Goal: Task Accomplishment & Management: Use online tool/utility

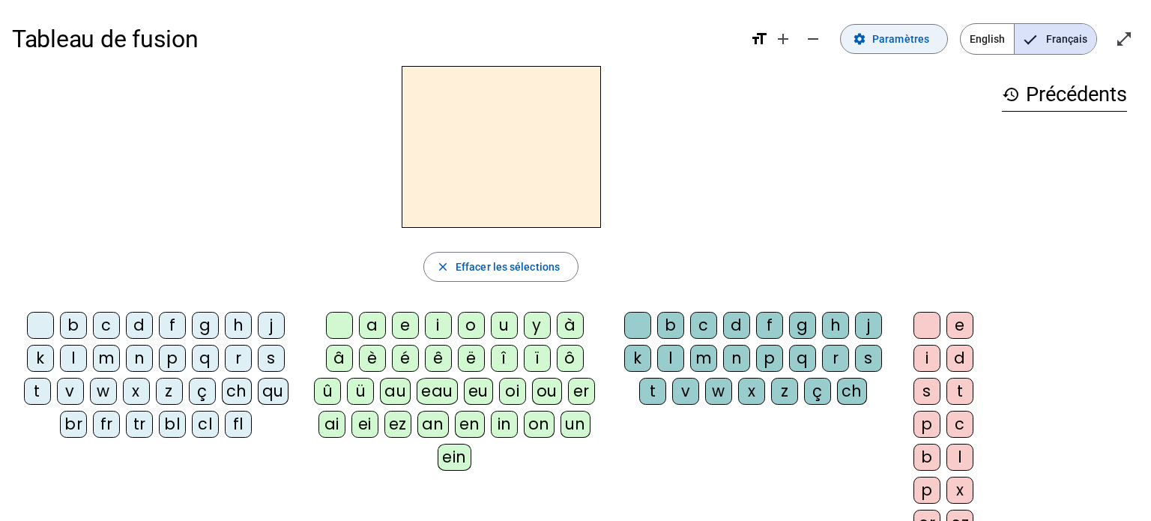
click at [898, 41] on span "Paramètres" at bounding box center [900, 39] width 57 height 18
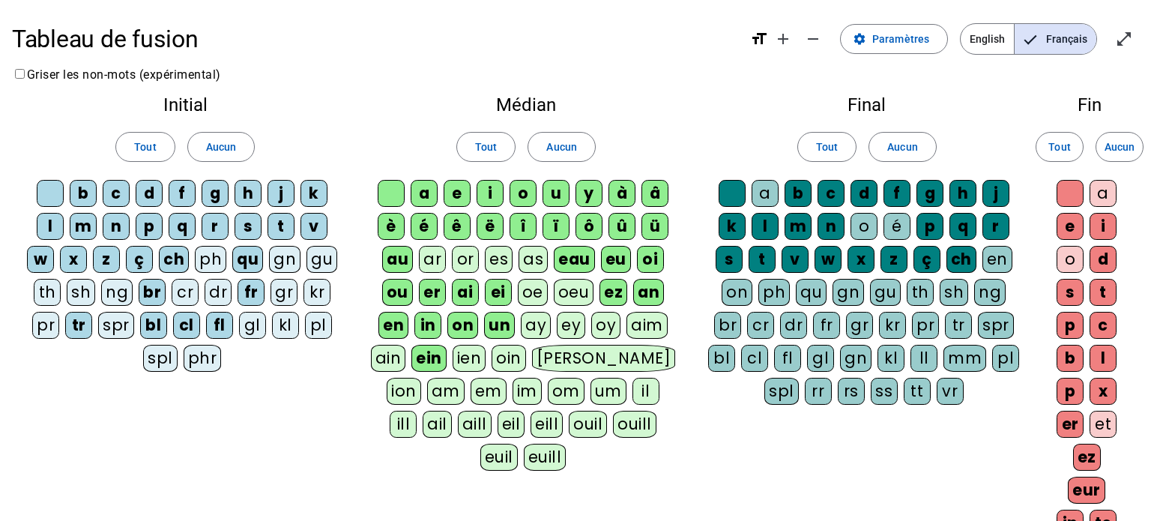
click at [393, 353] on div "ain" at bounding box center [388, 358] width 35 height 27
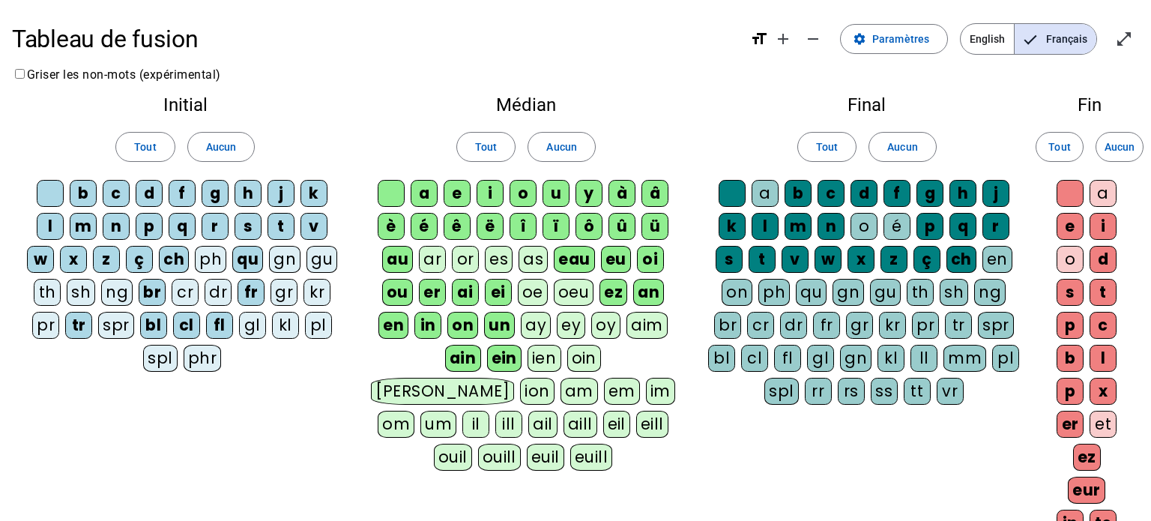
click at [313, 327] on div "pl" at bounding box center [318, 325] width 27 height 27
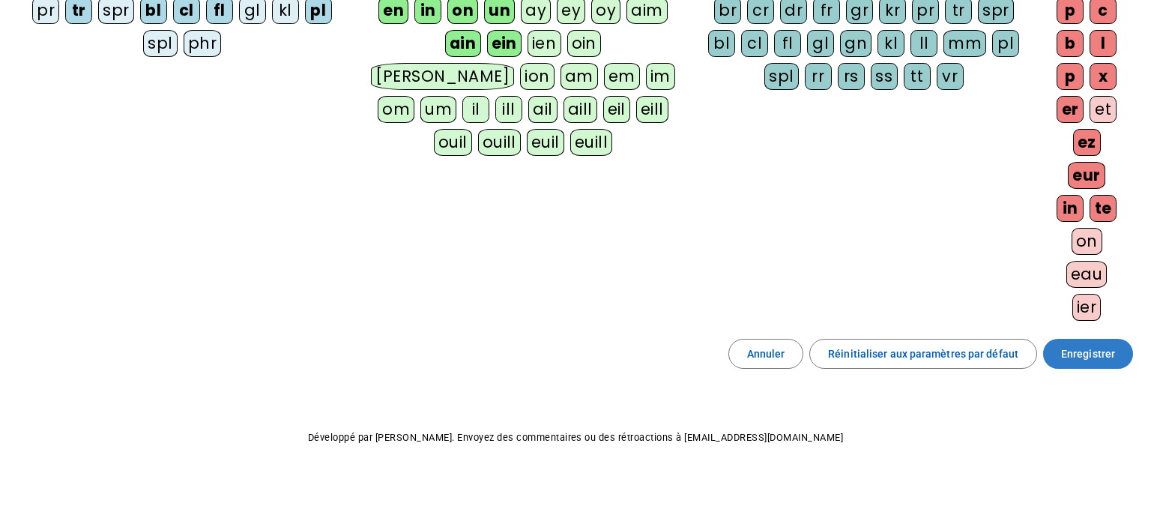
click at [1097, 351] on span "Enregistrer" at bounding box center [1088, 354] width 54 height 18
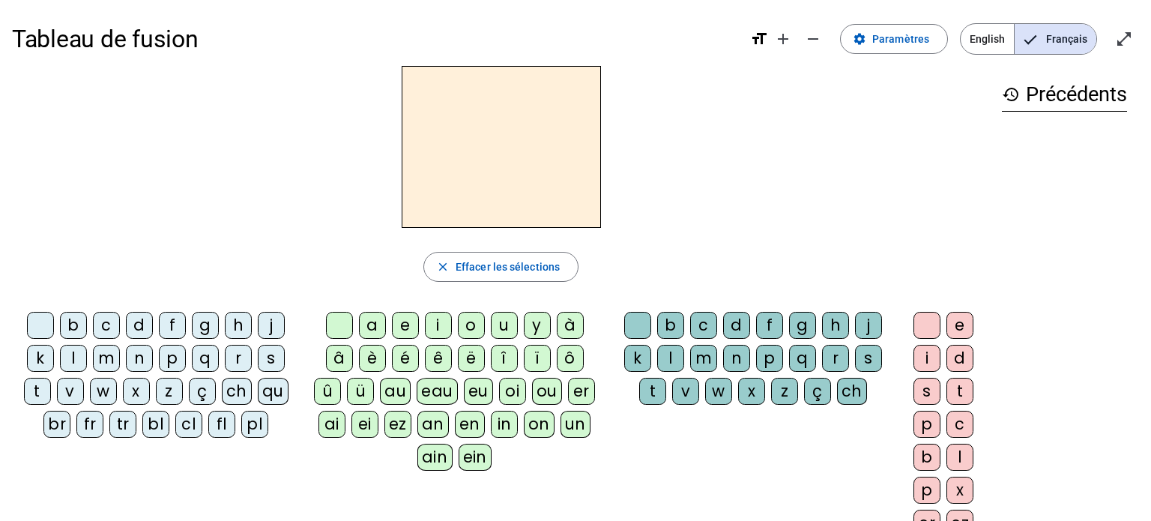
click at [69, 330] on div "b" at bounding box center [73, 325] width 27 height 27
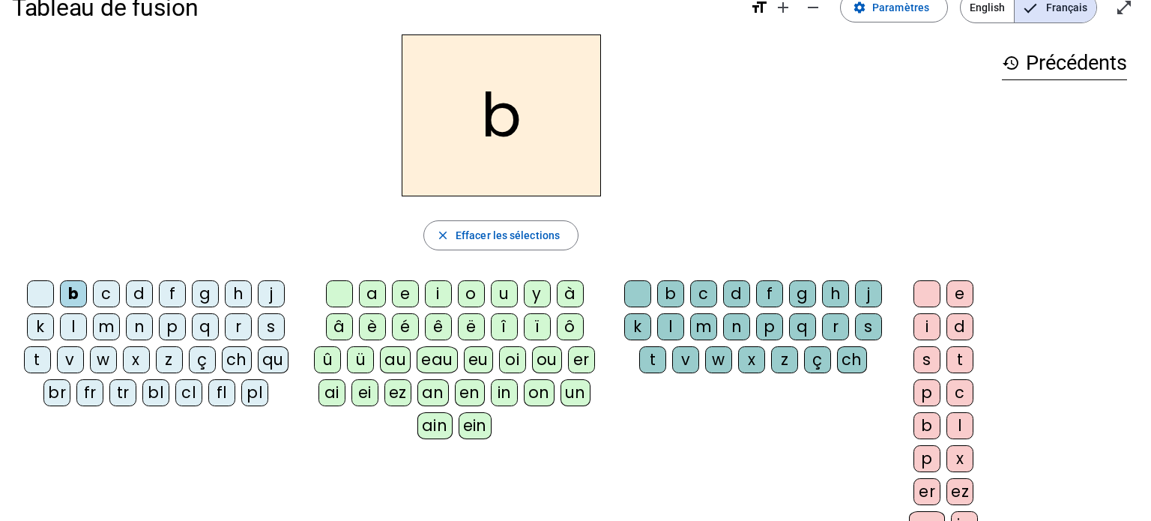
scroll to position [34, 0]
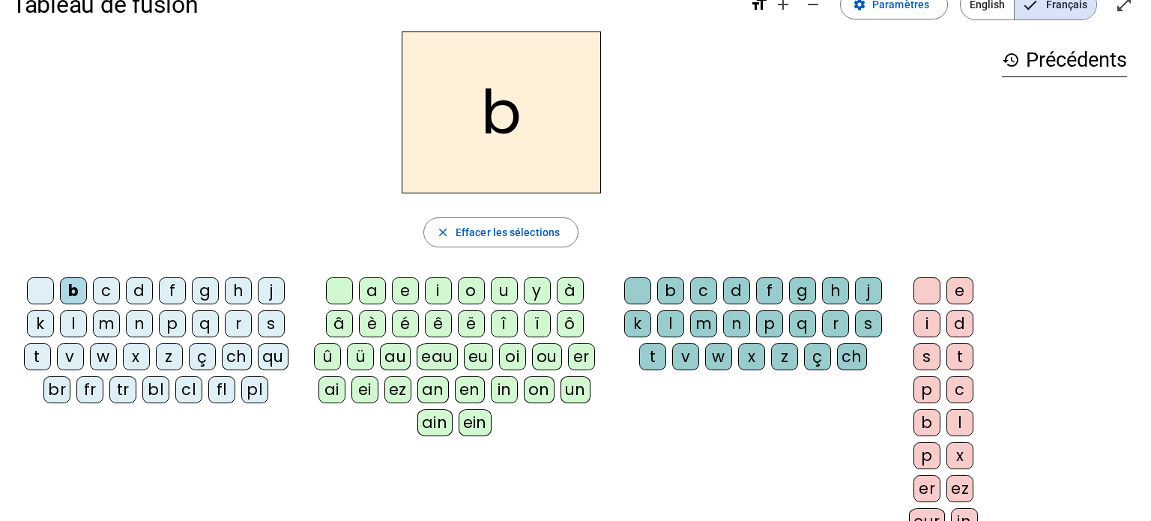
click at [432, 426] on div "ain" at bounding box center [434, 422] width 35 height 27
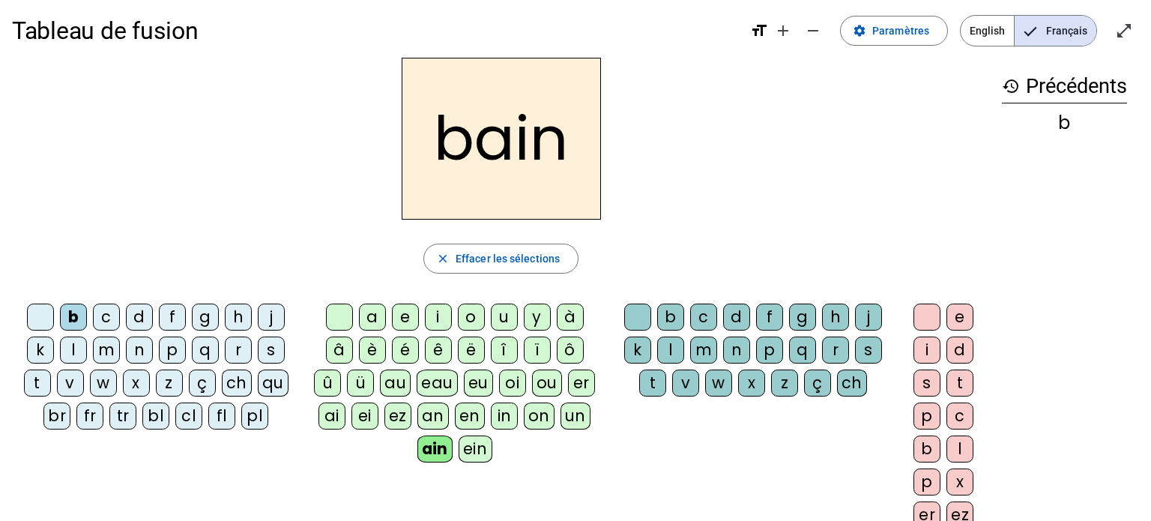
scroll to position [0, 0]
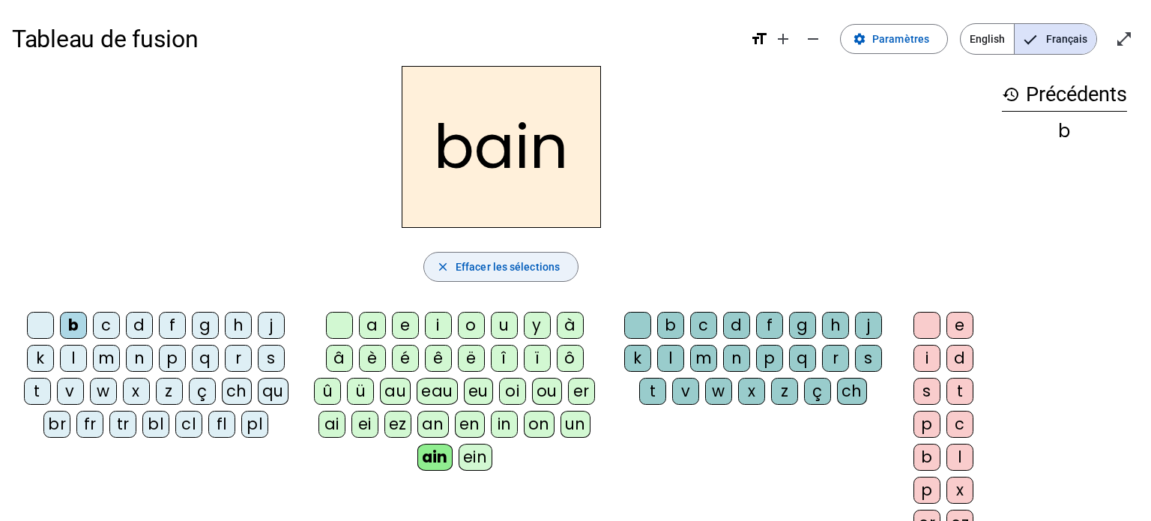
click at [548, 271] on span "Effacer les sélections" at bounding box center [508, 267] width 104 height 18
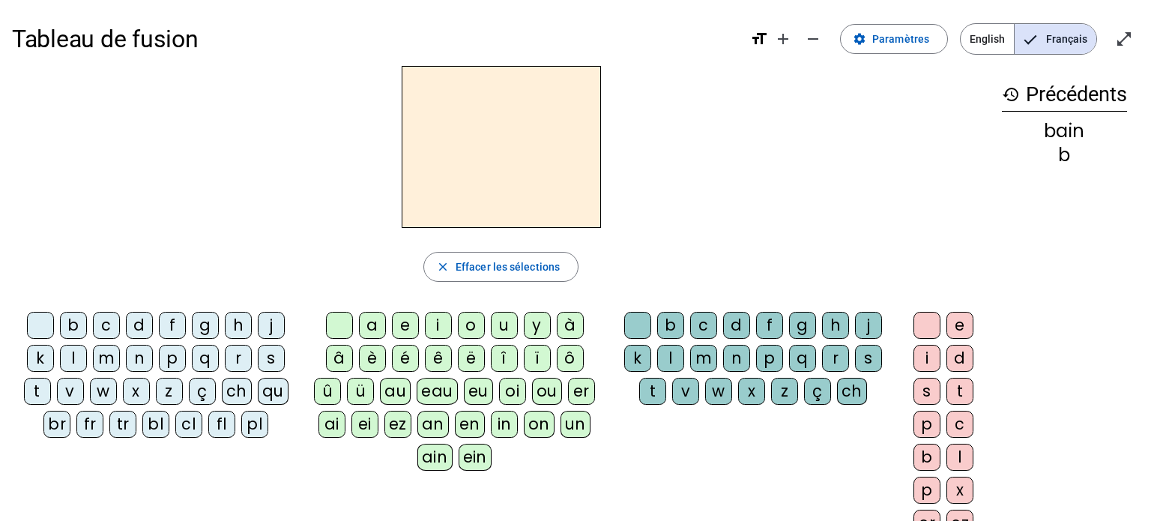
click at [111, 366] on div "m" at bounding box center [106, 358] width 27 height 27
click at [422, 467] on div "ain" at bounding box center [434, 457] width 35 height 27
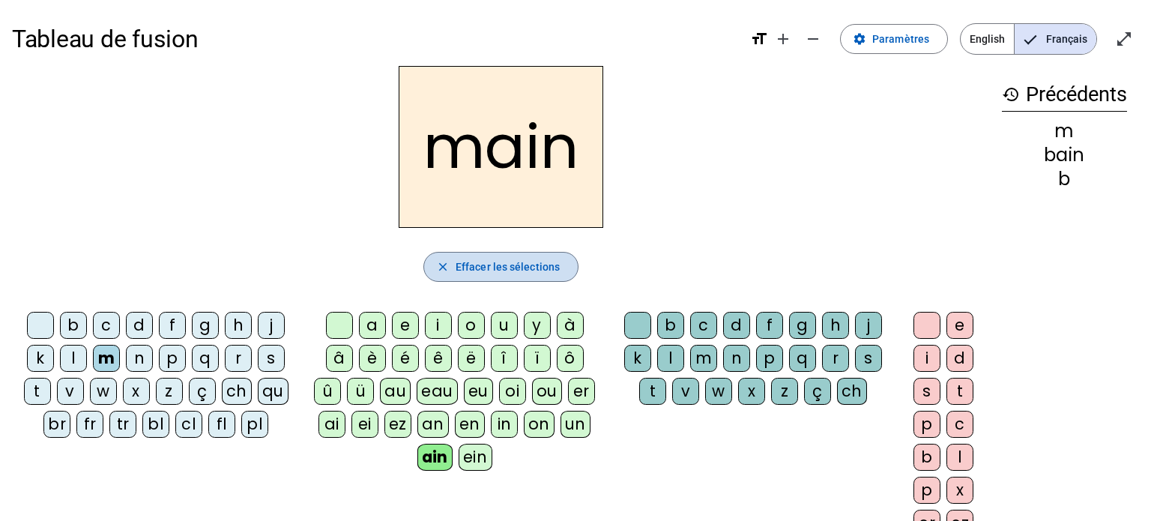
click at [516, 255] on span "button" at bounding box center [501, 267] width 154 height 36
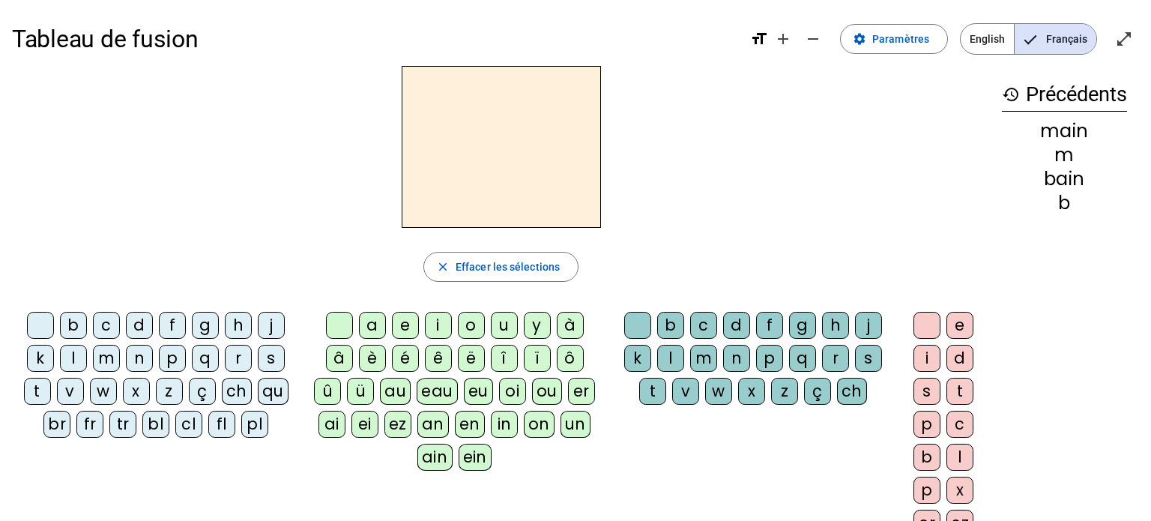
click at [125, 425] on div "tr" at bounding box center [122, 424] width 27 height 27
click at [441, 465] on div "ain" at bounding box center [434, 457] width 35 height 27
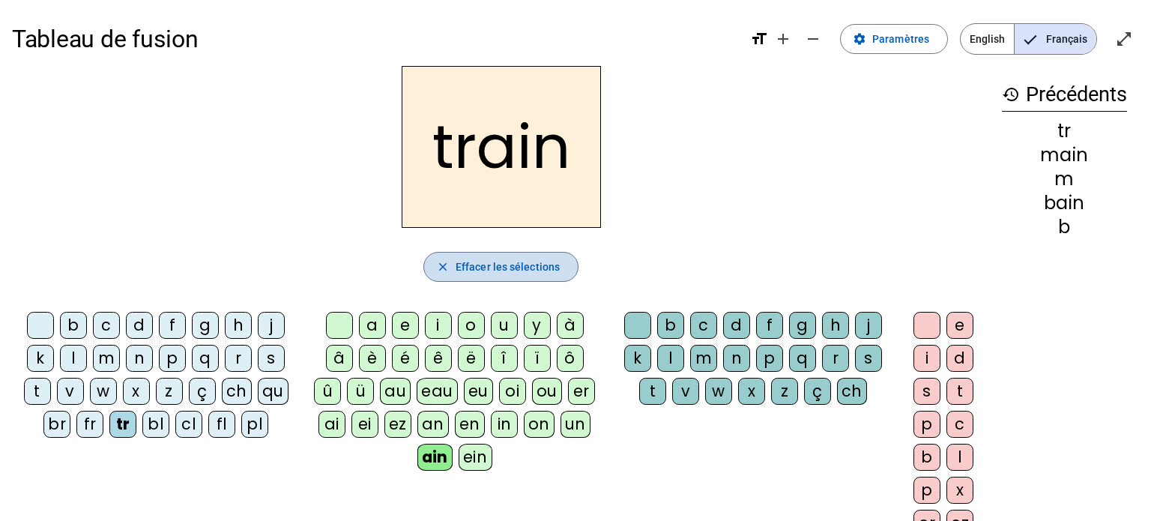
click at [444, 250] on span "button" at bounding box center [501, 267] width 154 height 36
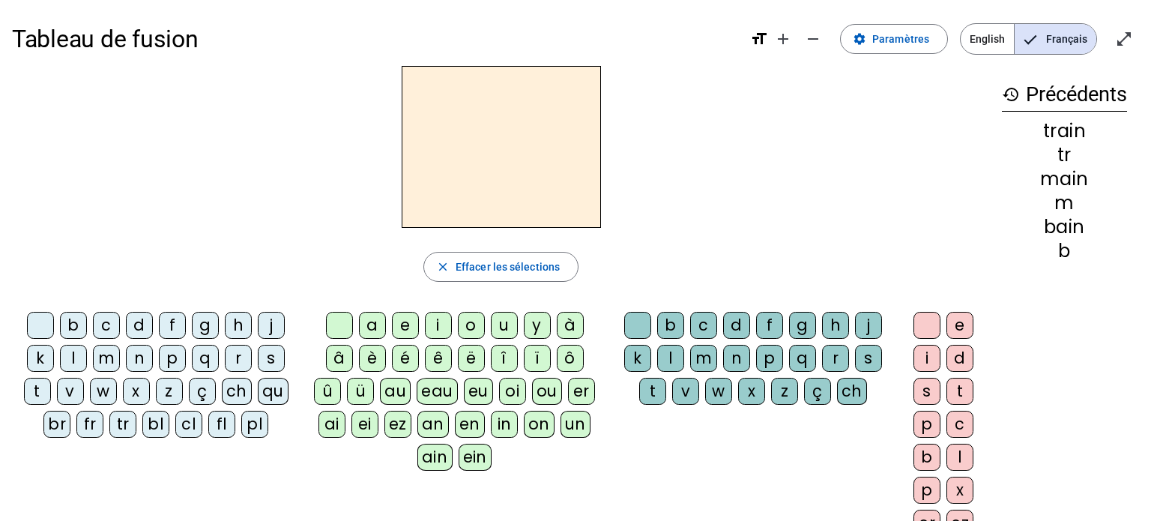
click at [151, 373] on letter-bubble "n" at bounding box center [142, 361] width 33 height 33
click at [436, 460] on div "ain" at bounding box center [434, 457] width 35 height 27
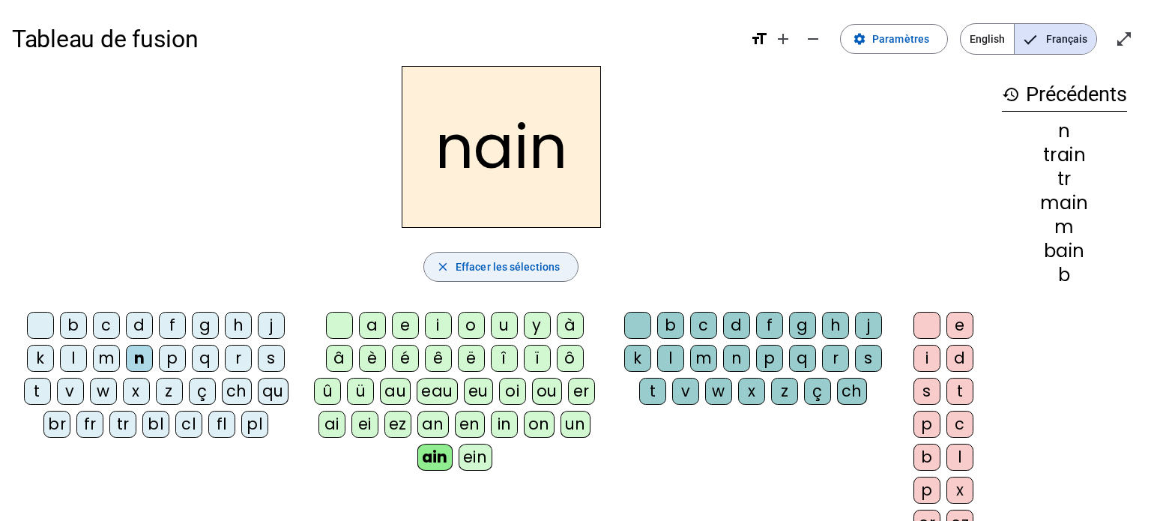
click at [539, 284] on span "button" at bounding box center [501, 267] width 154 height 36
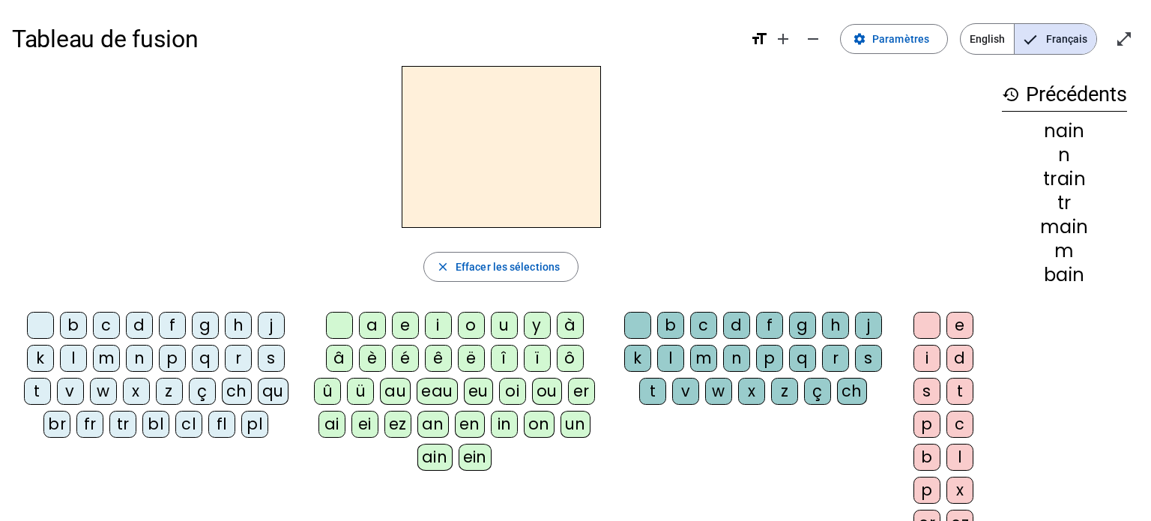
click at [264, 360] on div "s" at bounding box center [271, 358] width 27 height 27
click at [437, 465] on div "ain" at bounding box center [434, 457] width 35 height 27
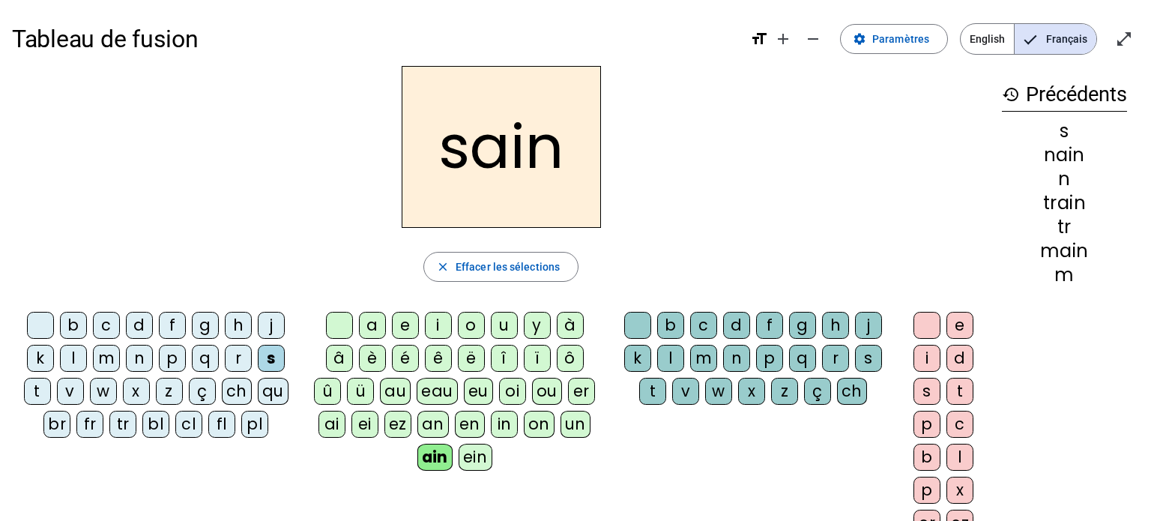
click at [106, 324] on div "c" at bounding box center [106, 325] width 27 height 27
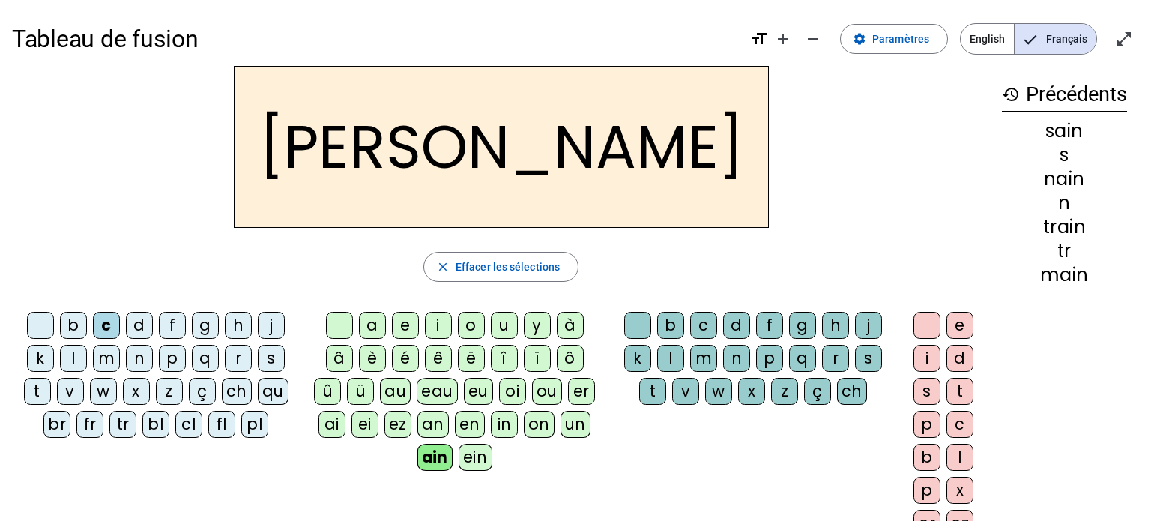
click at [280, 360] on div "s" at bounding box center [271, 358] width 27 height 27
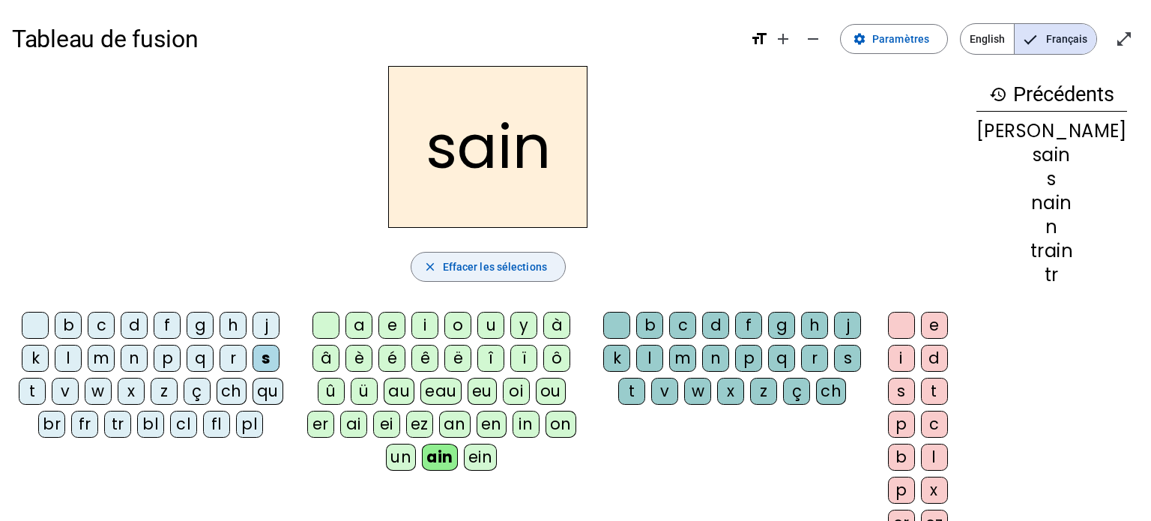
click at [547, 266] on span "Effacer les sélections" at bounding box center [495, 267] width 104 height 18
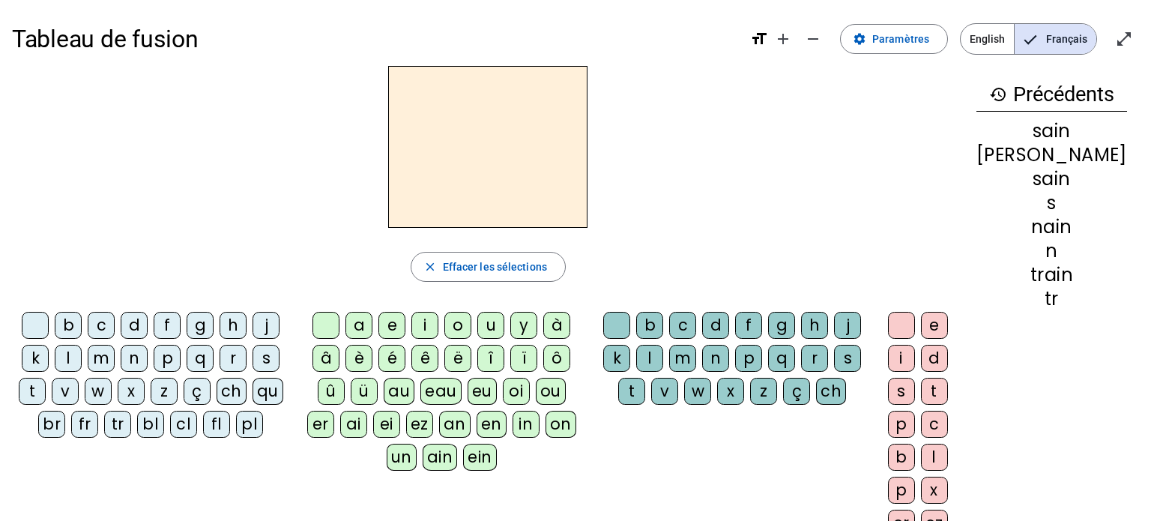
click at [174, 363] on div "p" at bounding box center [167, 358] width 27 height 27
click at [439, 459] on div "ain" at bounding box center [440, 457] width 35 height 27
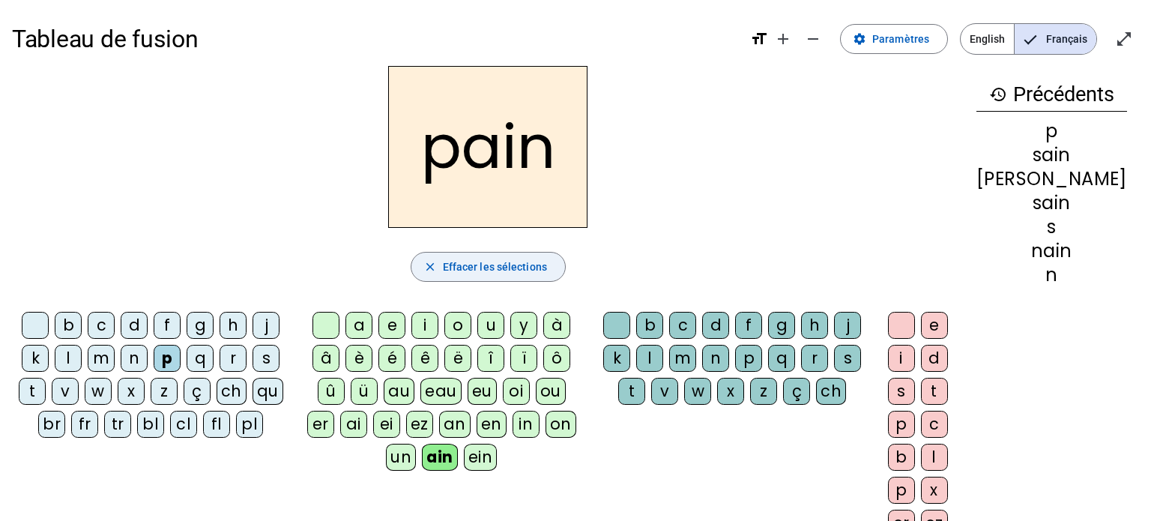
click at [546, 264] on span "Effacer les sélections" at bounding box center [495, 267] width 104 height 18
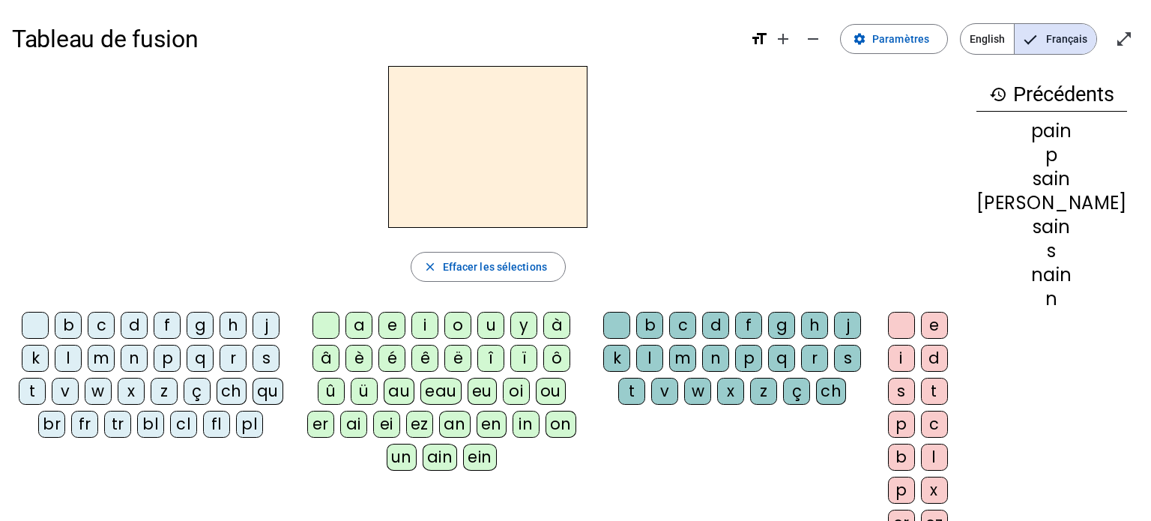
click at [249, 423] on div "pl" at bounding box center [249, 424] width 27 height 27
click at [442, 462] on div "ain" at bounding box center [440, 457] width 35 height 27
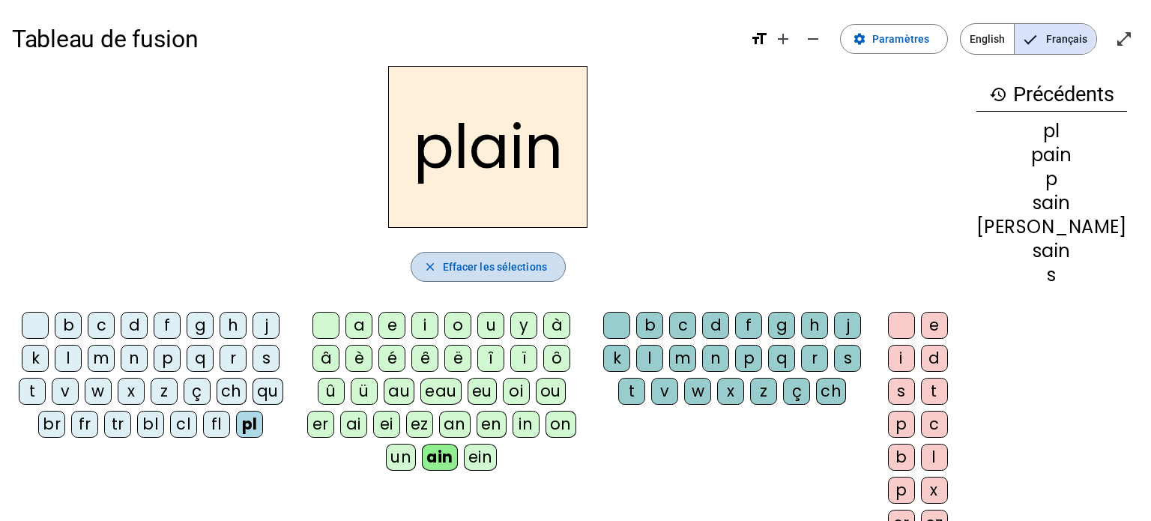
click at [494, 261] on span "Effacer les sélections" at bounding box center [495, 267] width 104 height 18
